Goal: Navigation & Orientation: Understand site structure

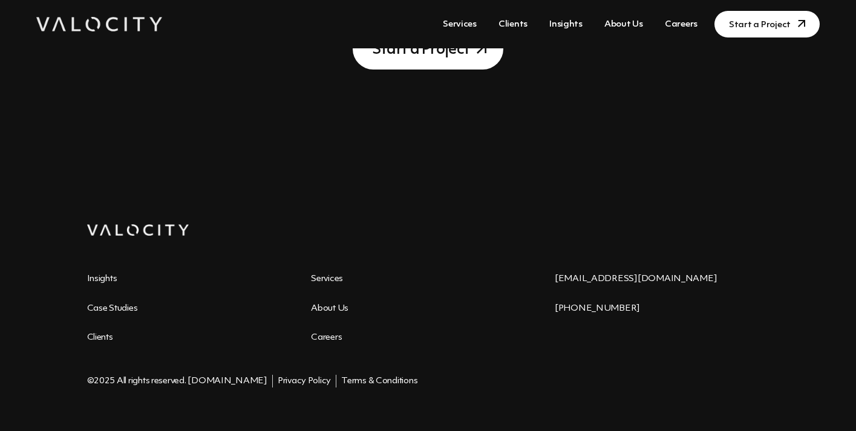
scroll to position [4084, 0]
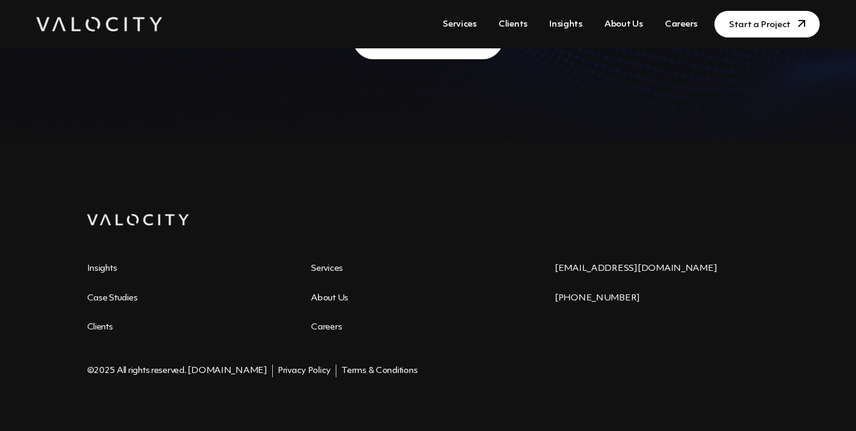
click at [112, 294] on link "Case Studies" at bounding box center [112, 298] width 51 height 9
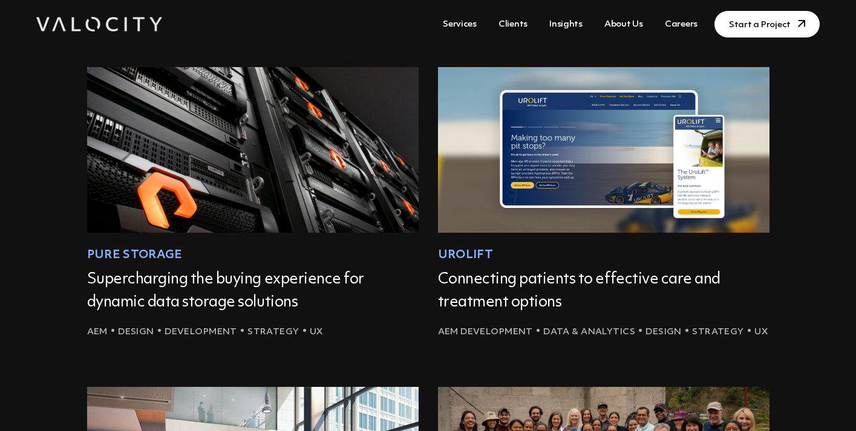
scroll to position [60, 0]
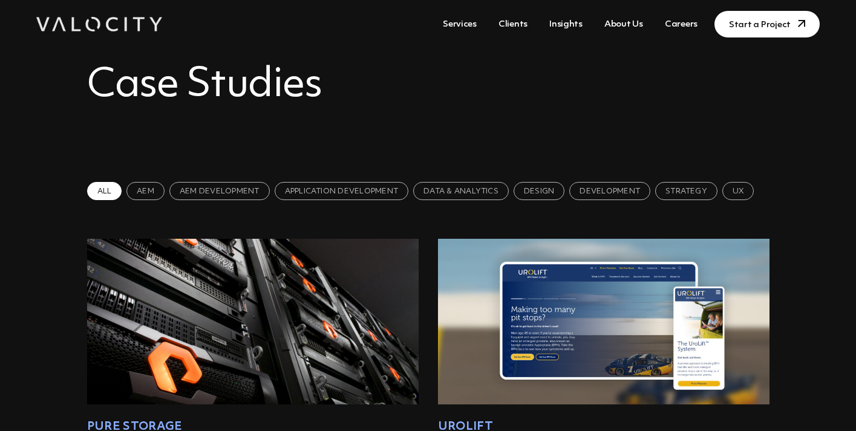
click at [523, 24] on link "Clients" at bounding box center [513, 24] width 39 height 22
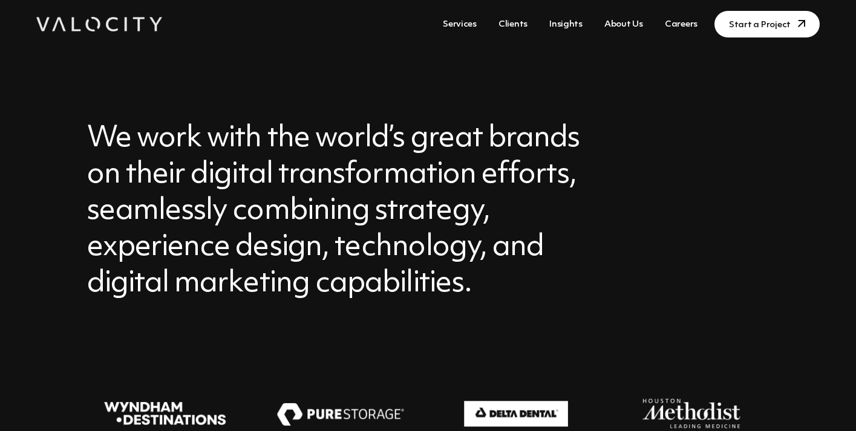
click at [629, 21] on link "About Us" at bounding box center [623, 24] width 48 height 22
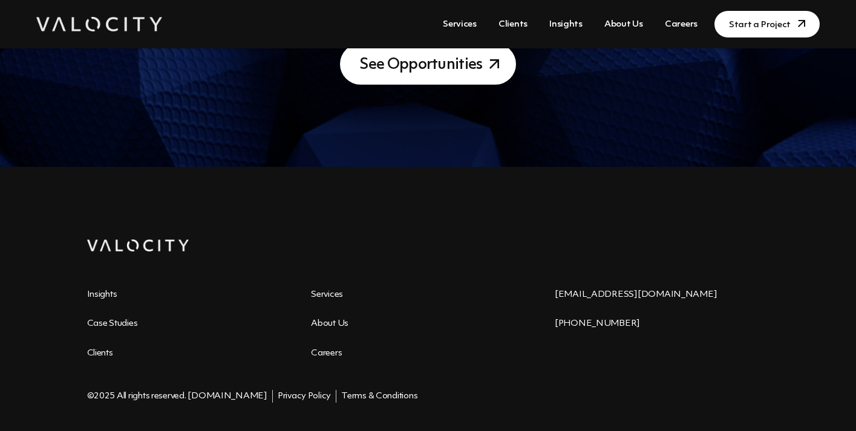
scroll to position [1535, 0]
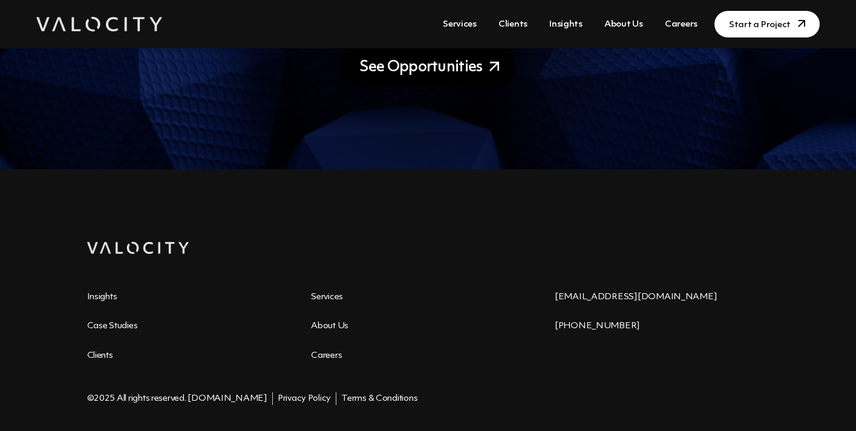
click at [462, 68] on link "See Opportunities" at bounding box center [428, 66] width 177 height 41
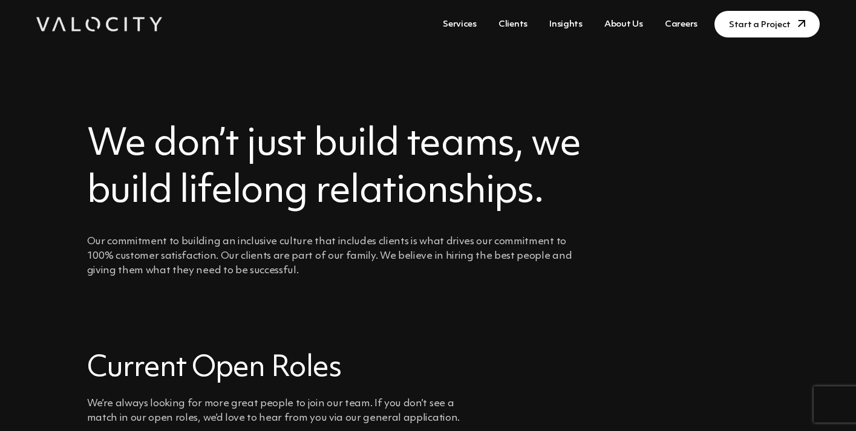
click at [472, 23] on link "Services" at bounding box center [460, 24] width 44 height 22
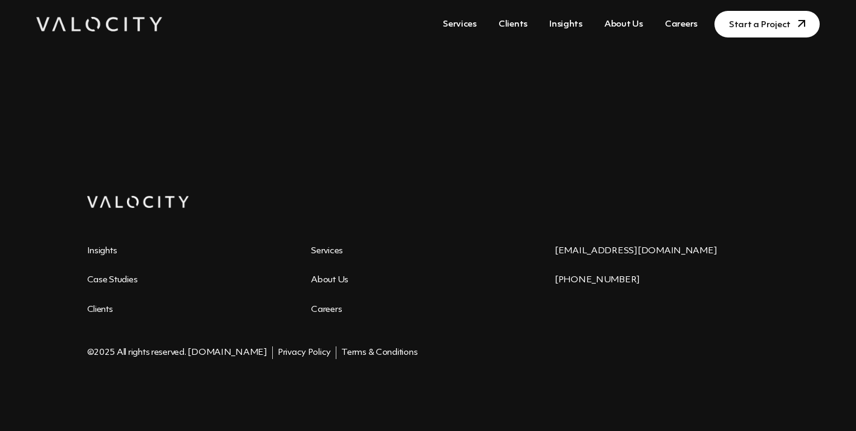
scroll to position [2497, 0]
click at [326, 249] on link "Services" at bounding box center [327, 250] width 32 height 9
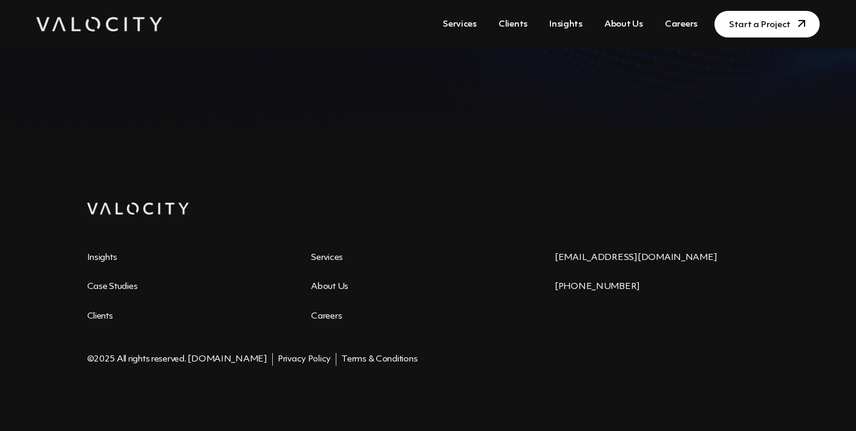
scroll to position [2497, 0]
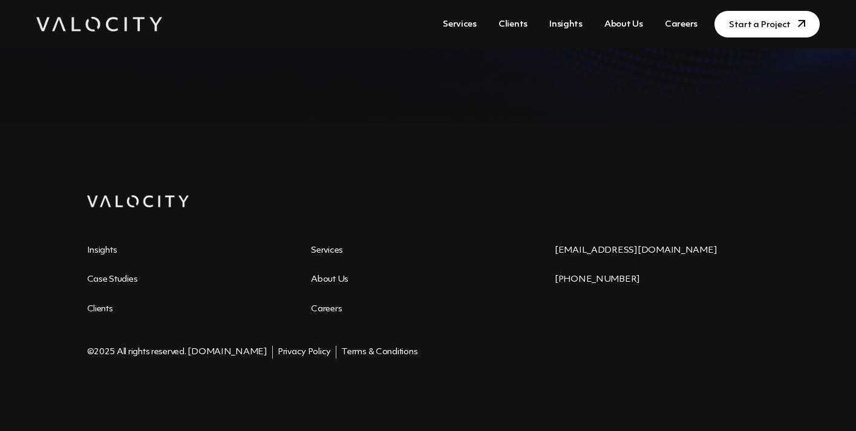
click at [338, 279] on link "About Us" at bounding box center [330, 279] width 38 height 9
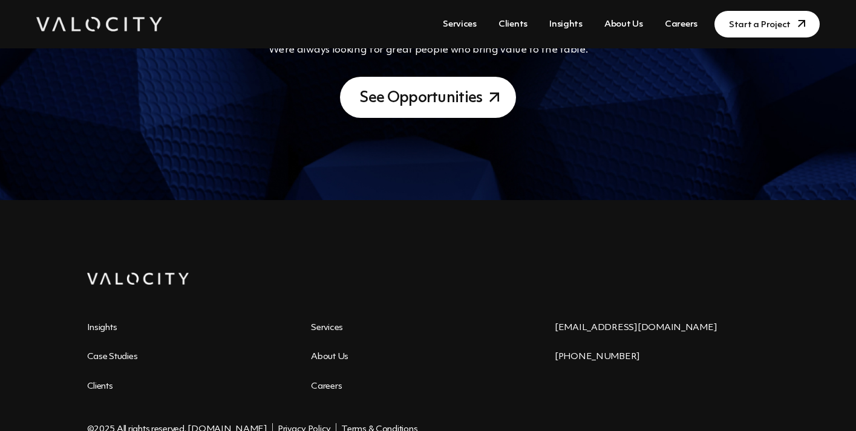
scroll to position [1581, 0]
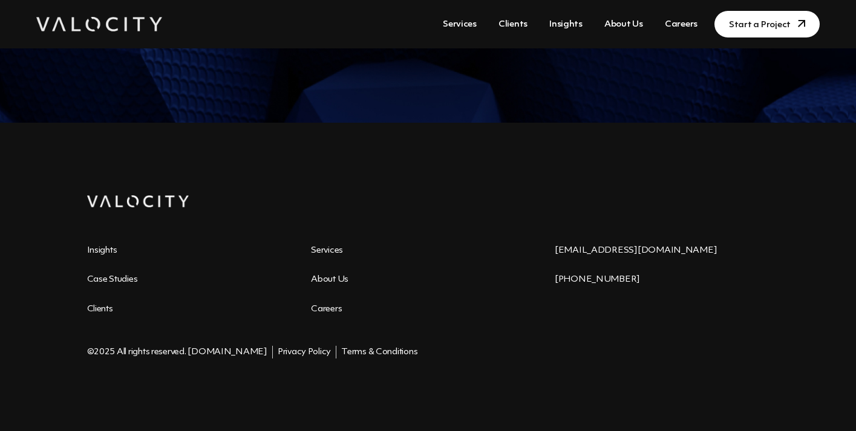
click at [104, 251] on link "Insights" at bounding box center [102, 250] width 30 height 9
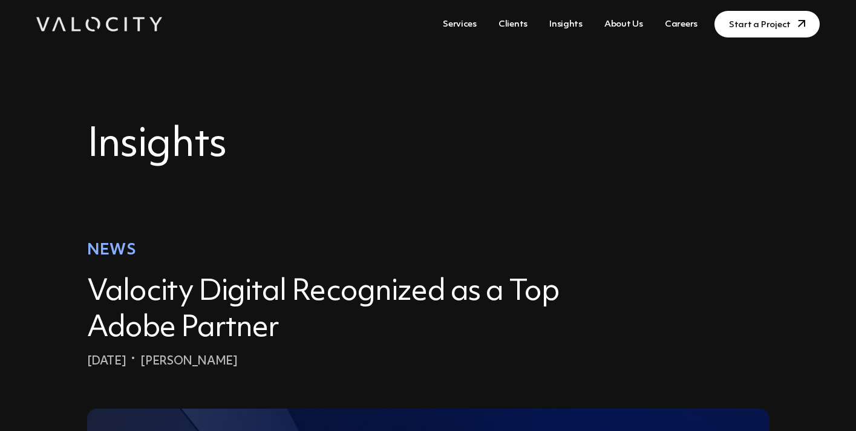
click at [625, 19] on link "About Us" at bounding box center [623, 24] width 48 height 22
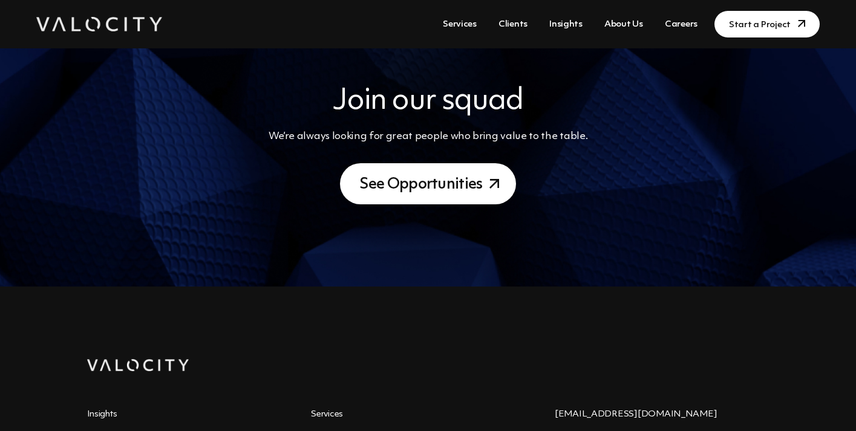
scroll to position [1581, 0]
